Goal: Task Accomplishment & Management: Manage account settings

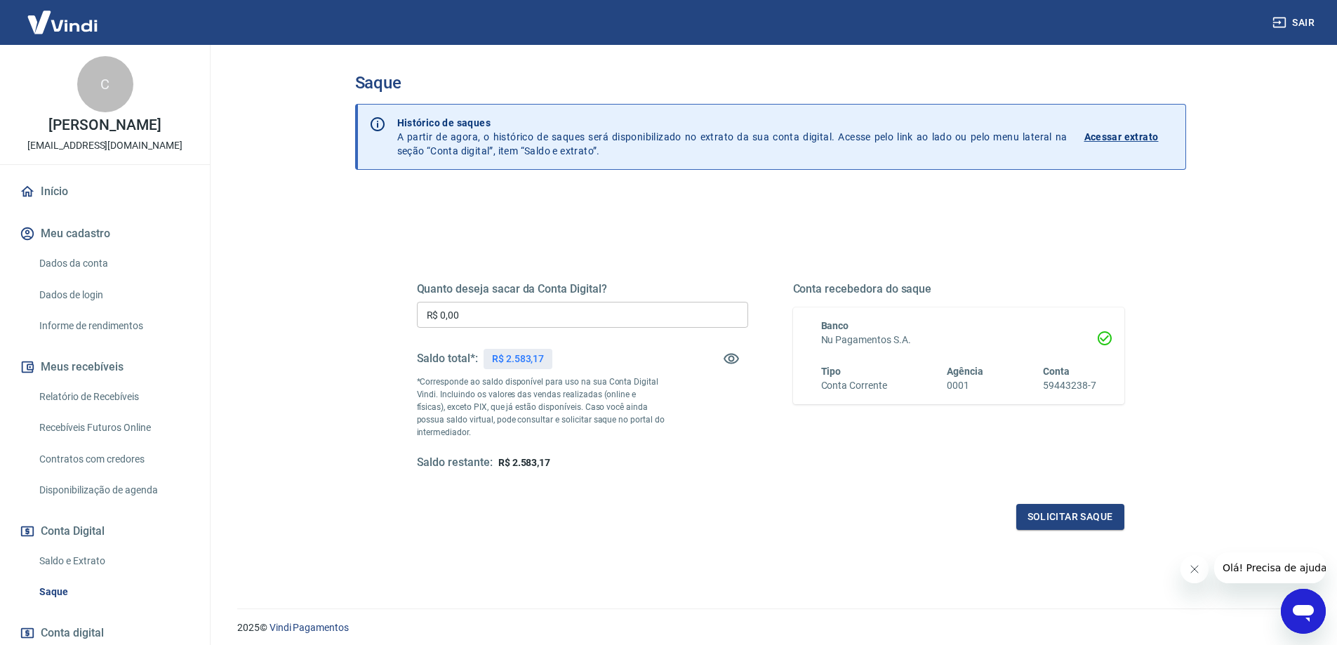
click at [534, 309] on input "R$ 0,00" at bounding box center [582, 315] width 331 height 26
type input "R$ 2.583,17"
drag, startPoint x: 649, startPoint y: 456, endPoint x: 690, endPoint y: 499, distance: 59.6
click at [651, 457] on div "Saldo restante: R$ 0,00" at bounding box center [582, 463] width 331 height 15
click at [1081, 526] on button "Solicitar saque" at bounding box center [1071, 517] width 108 height 26
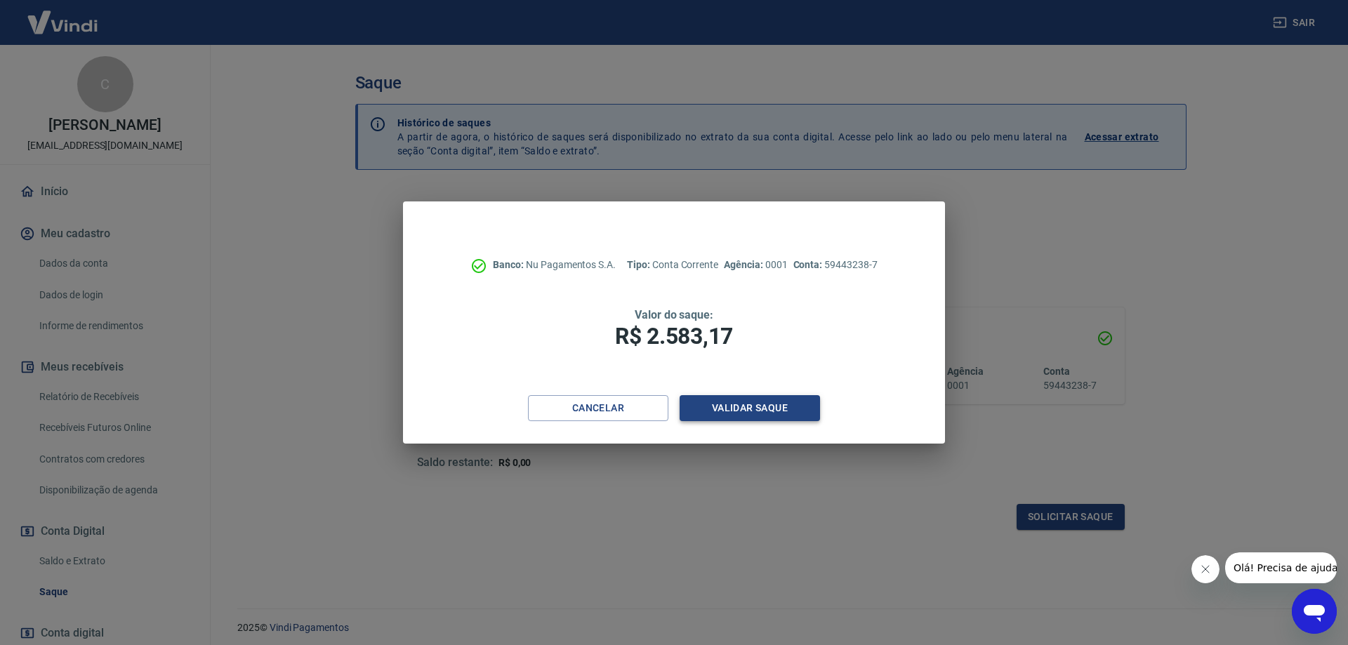
click at [760, 417] on button "Validar saque" at bounding box center [750, 408] width 140 height 26
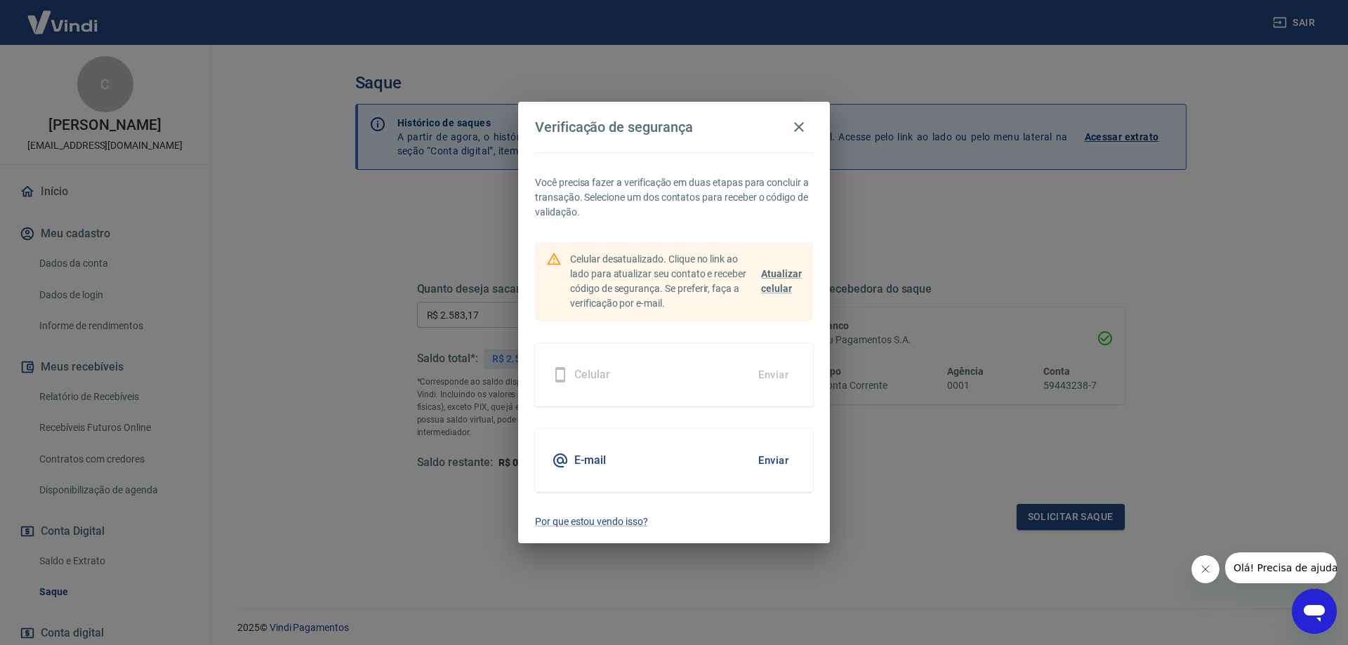
click at [782, 465] on button "Enviar" at bounding box center [774, 460] width 46 height 29
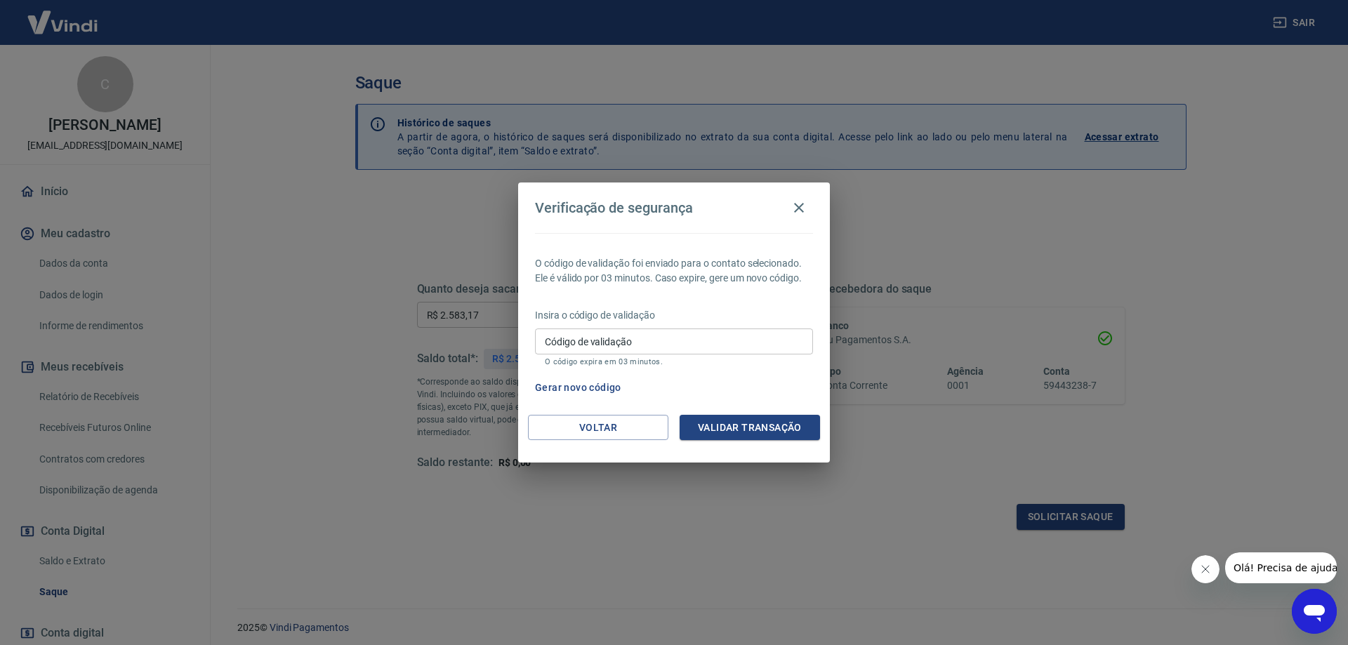
click at [782, 343] on input "Código de validação" at bounding box center [674, 342] width 278 height 26
paste input "282681"
type input "282681"
click at [765, 421] on button "Validar transação" at bounding box center [750, 428] width 140 height 26
